Goal: Information Seeking & Learning: Learn about a topic

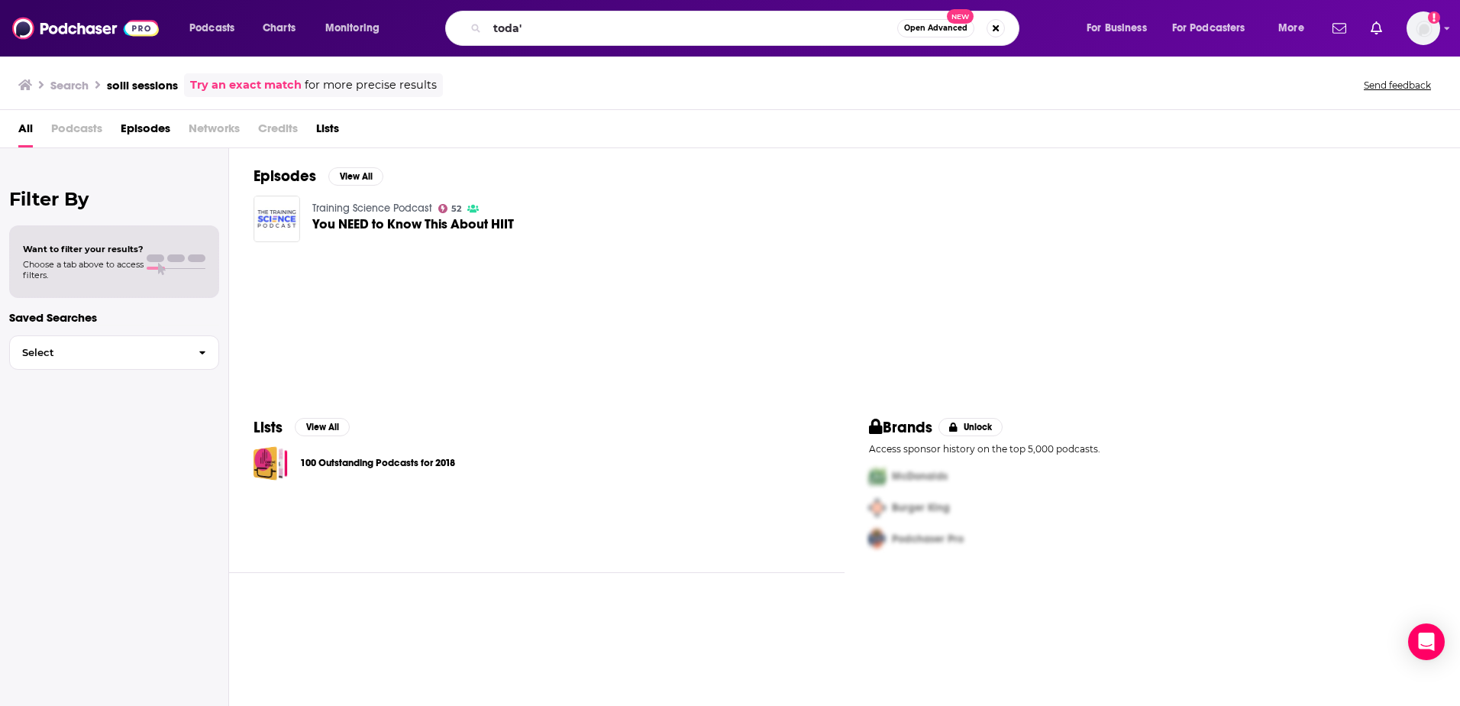
click at [518, 27] on input "toda'" at bounding box center [692, 28] width 410 height 24
click at [1424, 22] on img "Logged in as WE_Broadcast" at bounding box center [1423, 28] width 34 height 34
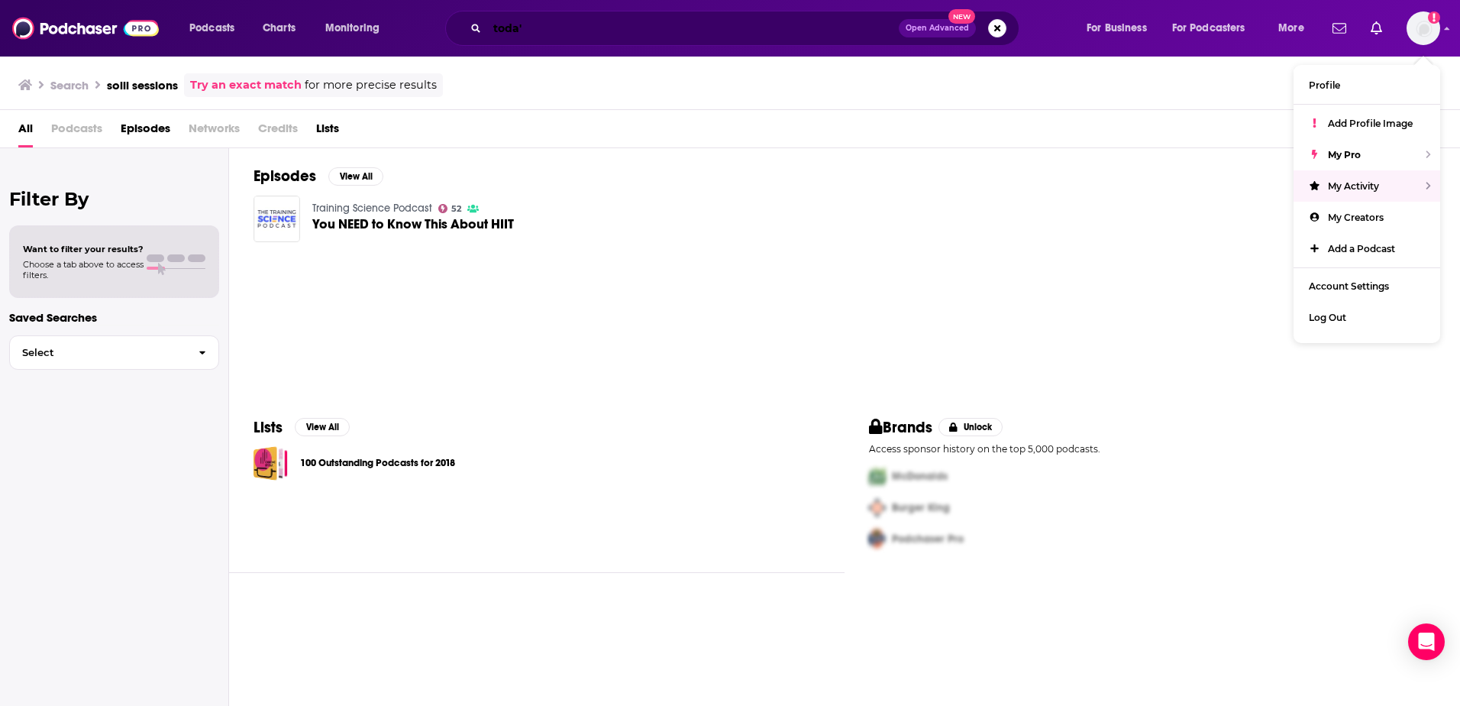
click at [589, 29] on input "toda'" at bounding box center [693, 28] width 412 height 24
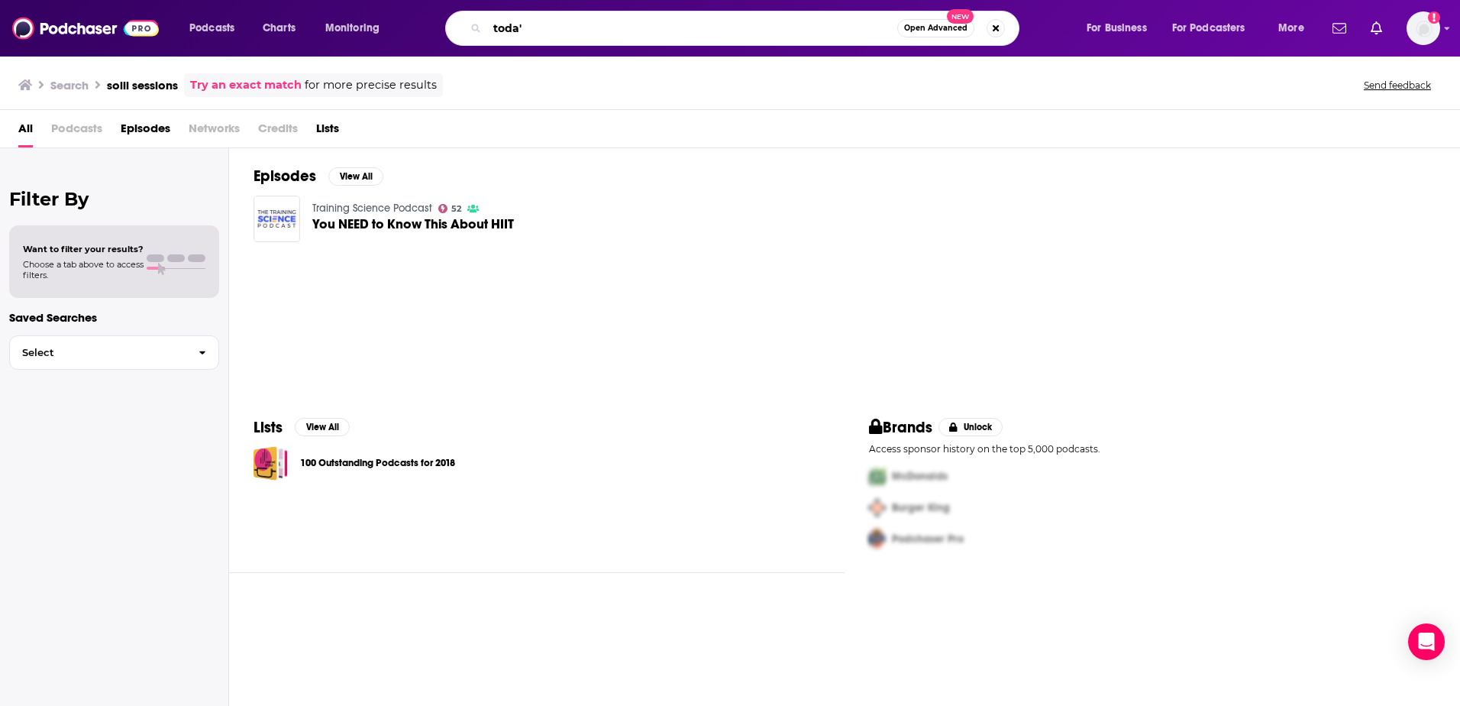
click at [589, 29] on input "toda'" at bounding box center [692, 28] width 410 height 24
type input "[DOMAIN_NAME]"
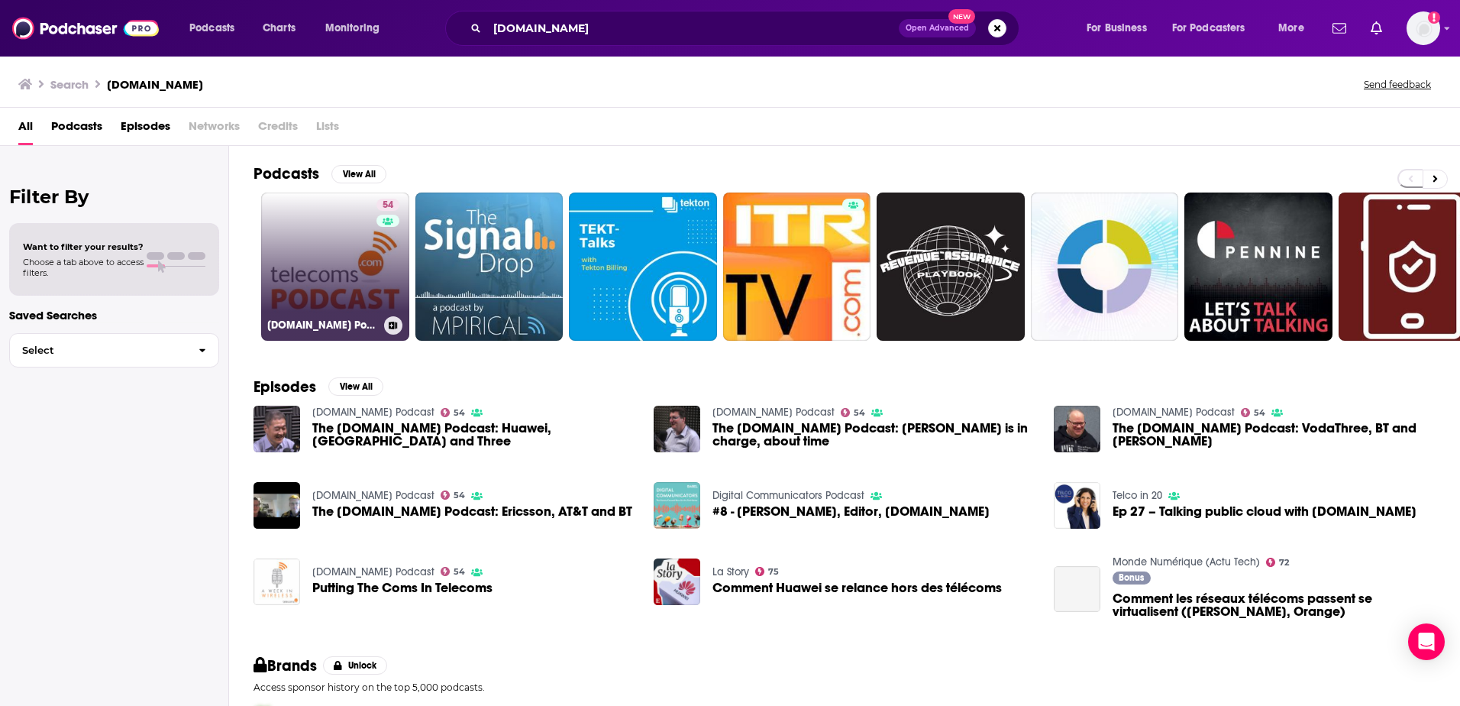
click at [337, 250] on link "54 [DOMAIN_NAME] Podcast" at bounding box center [335, 266] width 148 height 148
